Goal: Task Accomplishment & Management: Manage account settings

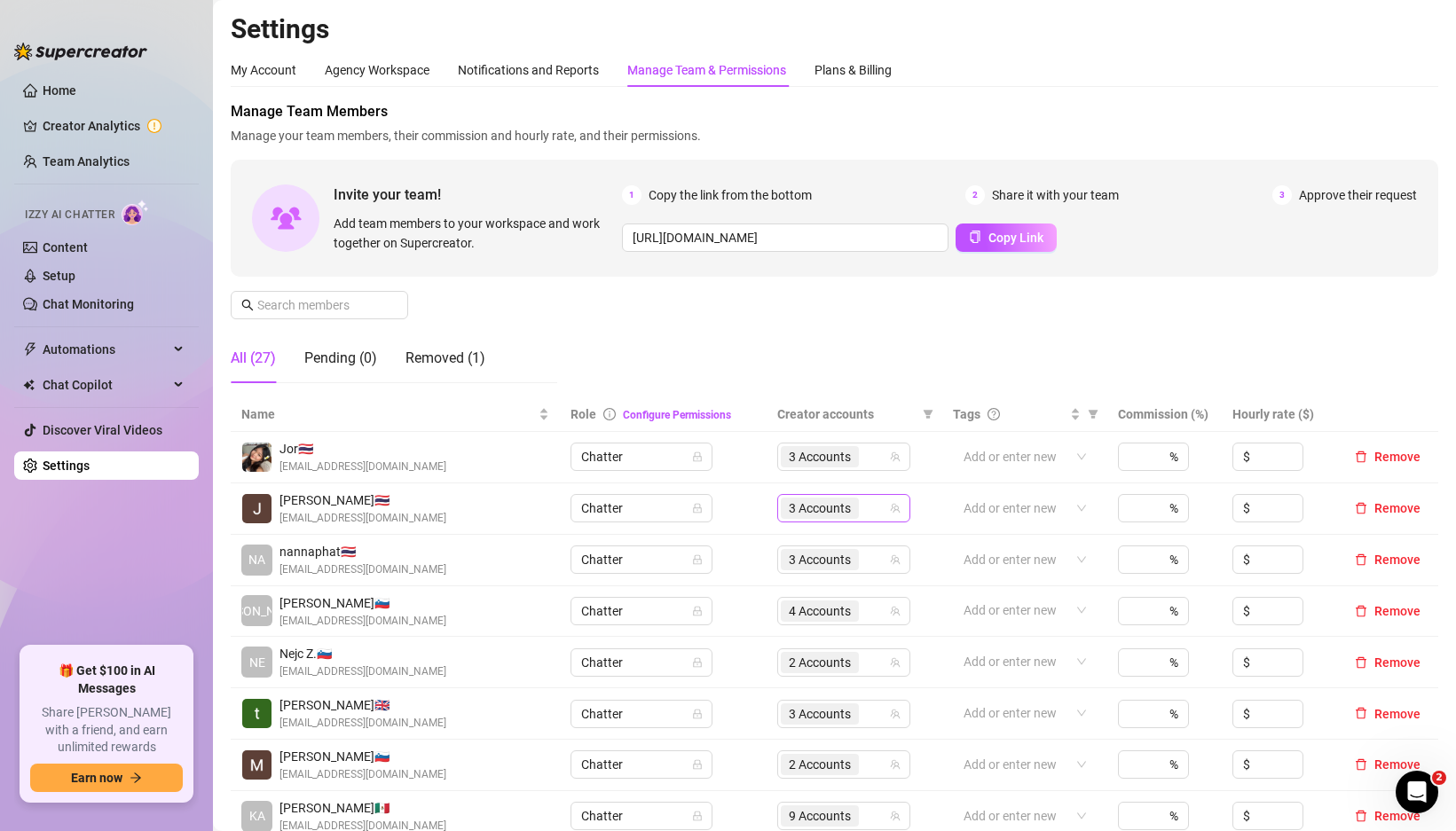
click at [890, 508] on icon "team" at bounding box center [895, 508] width 11 height 11
click at [891, 513] on icon "team" at bounding box center [896, 509] width 10 height 10
click at [882, 512] on div "3 Accounts" at bounding box center [844, 508] width 133 height 29
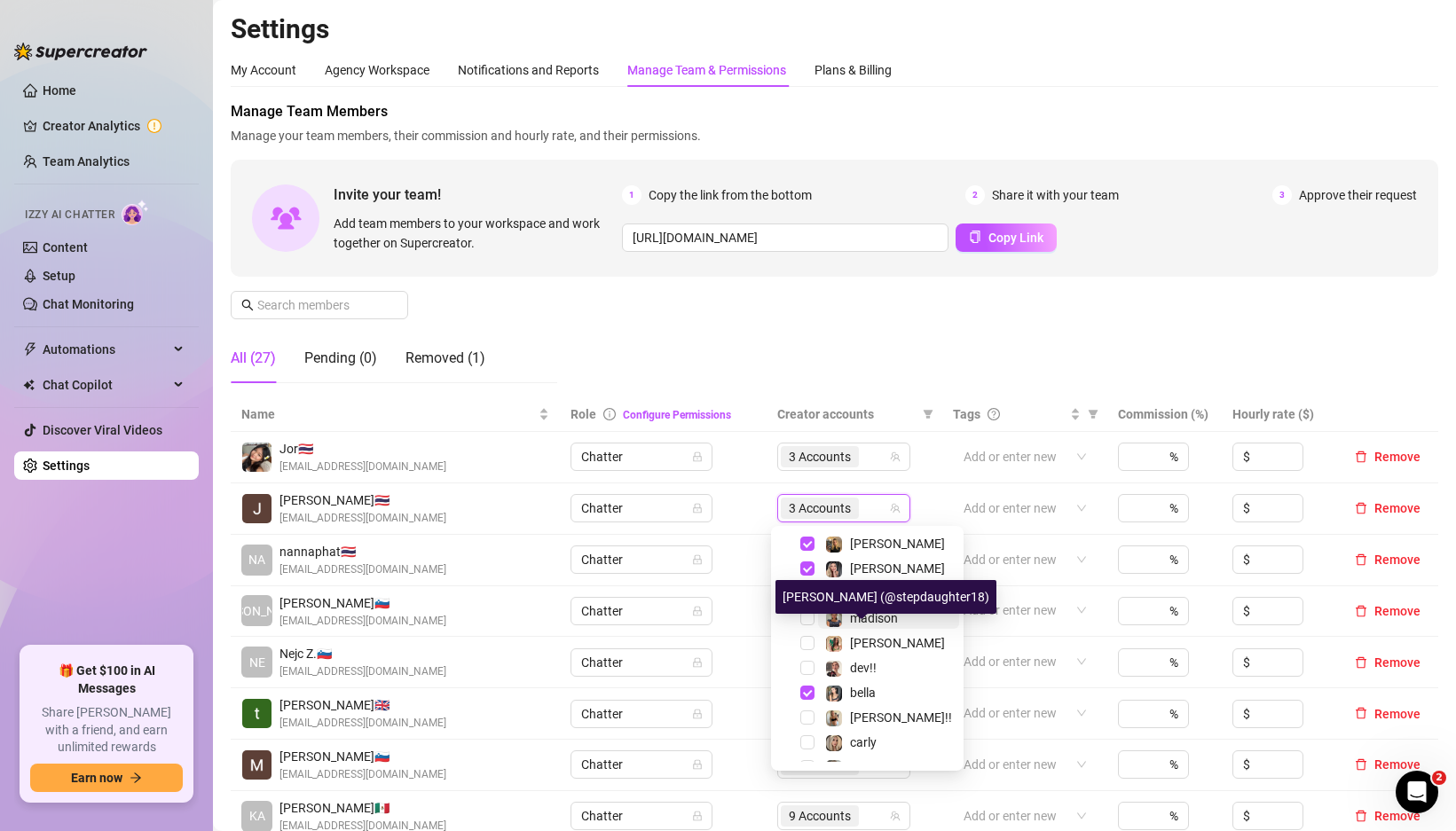
scroll to position [47, 0]
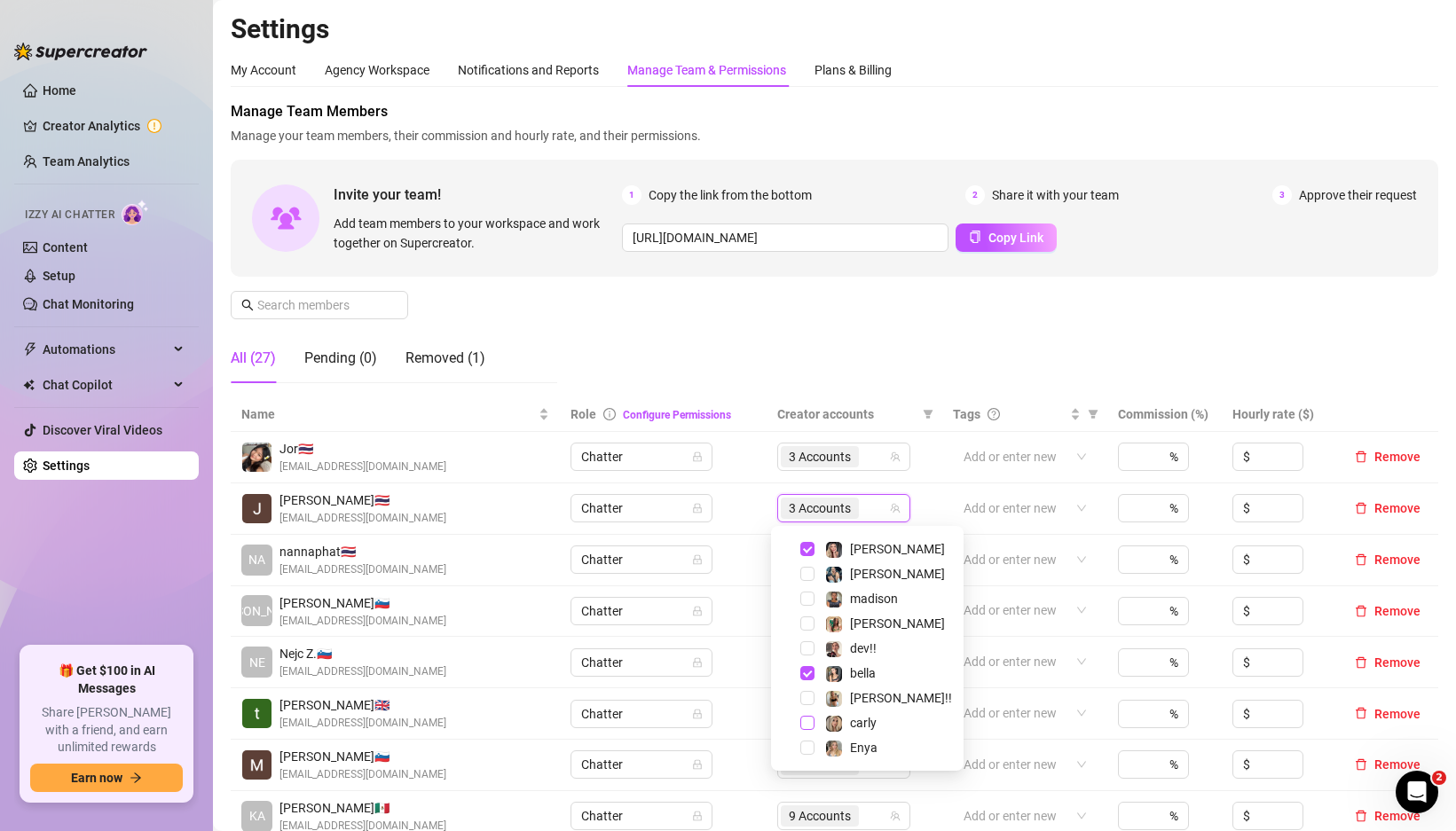
click at [804, 722] on span "Select tree node" at bounding box center [807, 723] width 14 height 14
click at [767, 555] on td "3 Accounts" at bounding box center [854, 560] width 176 height 52
